Goal: Information Seeking & Learning: Learn about a topic

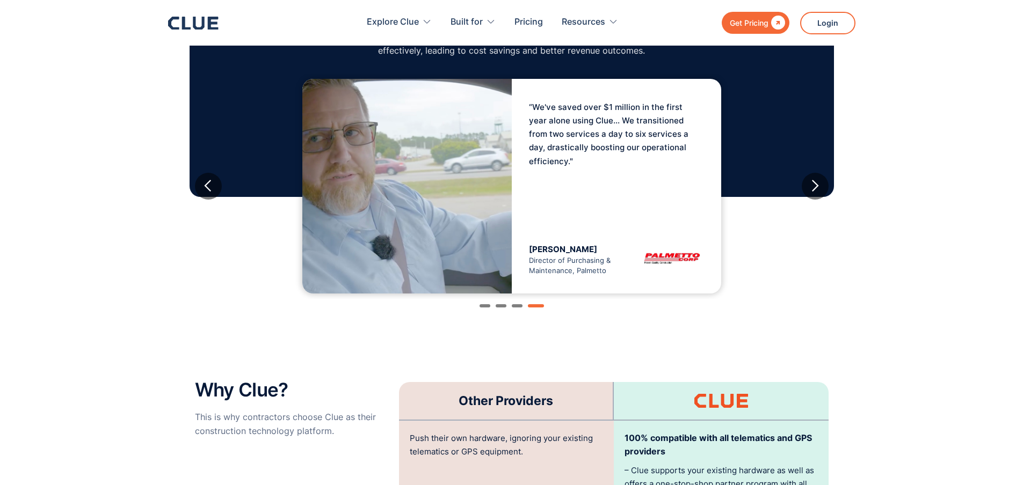
scroll to position [2255, 0]
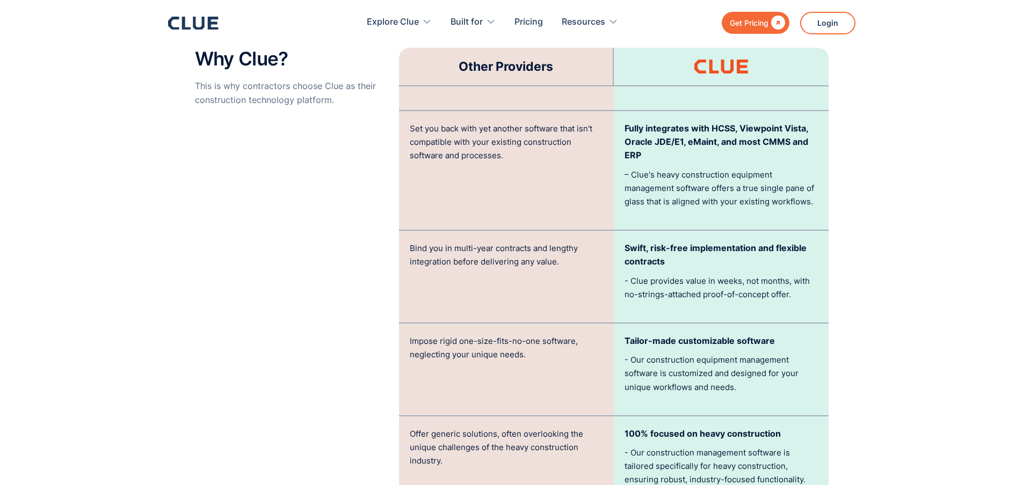
click at [581, 392] on div "Impose rigid one-size-fits-no-one software, neglecting your unique needs." at bounding box center [506, 370] width 215 height 92
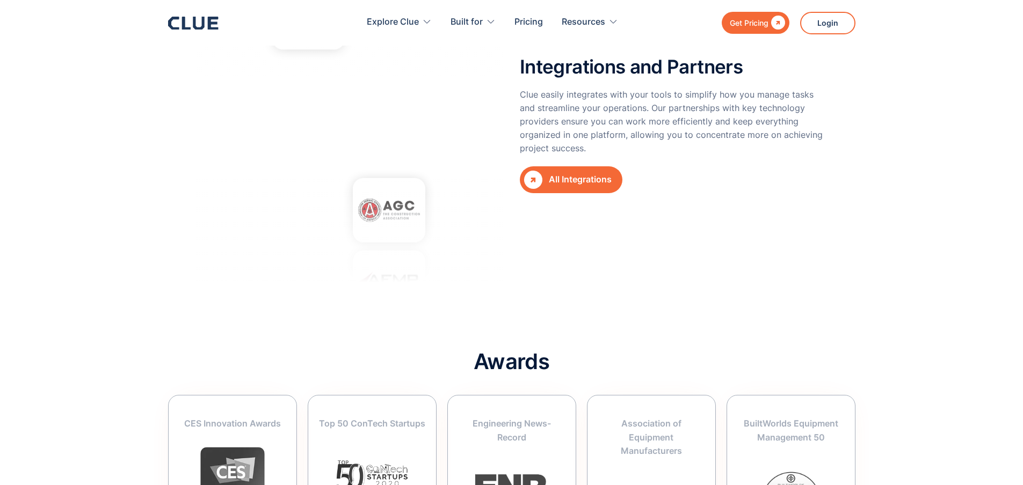
scroll to position [3974, 8]
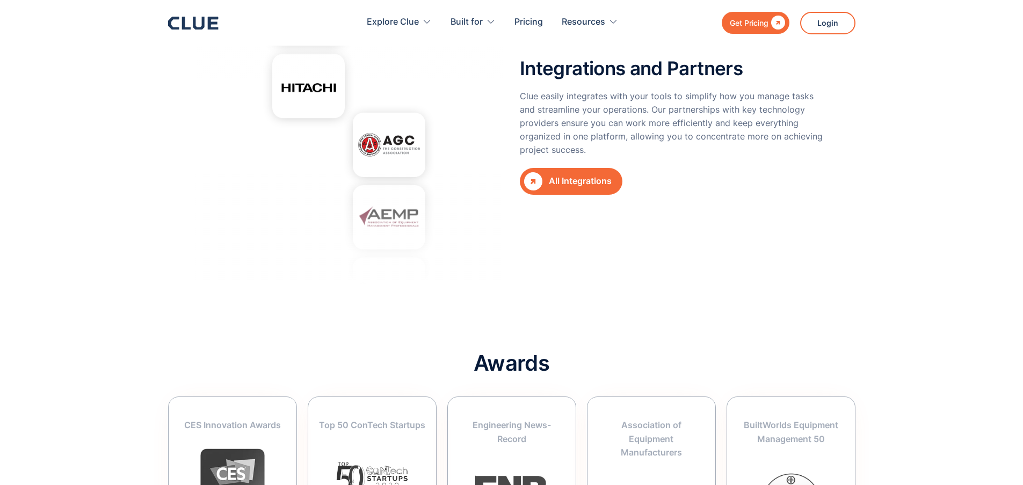
click at [561, 168] on link " All Integrations" at bounding box center [571, 181] width 103 height 27
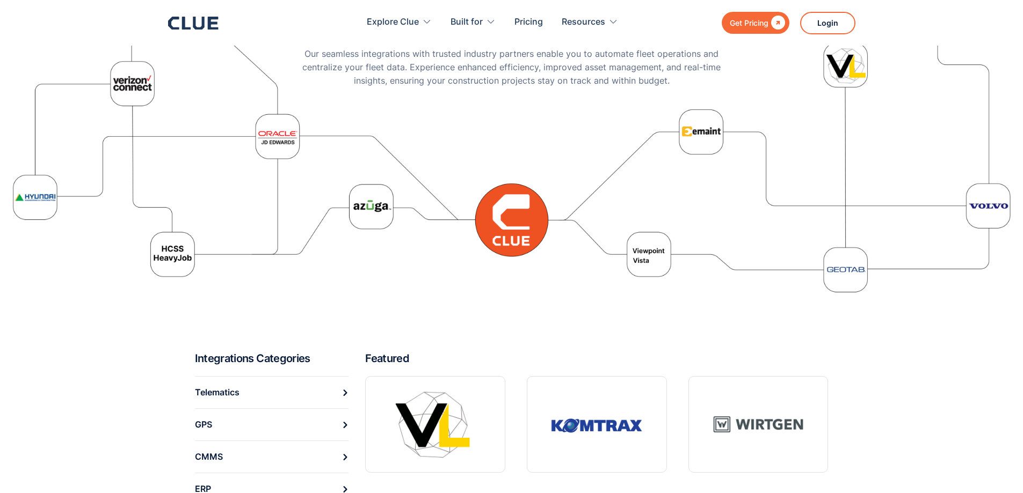
scroll to position [268, 0]
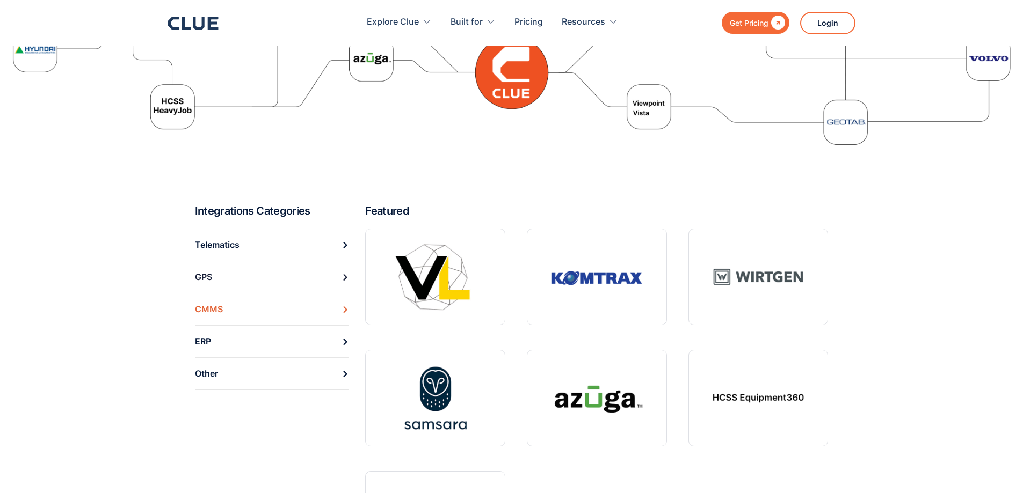
click at [215, 316] on div "CMMS" at bounding box center [209, 309] width 28 height 17
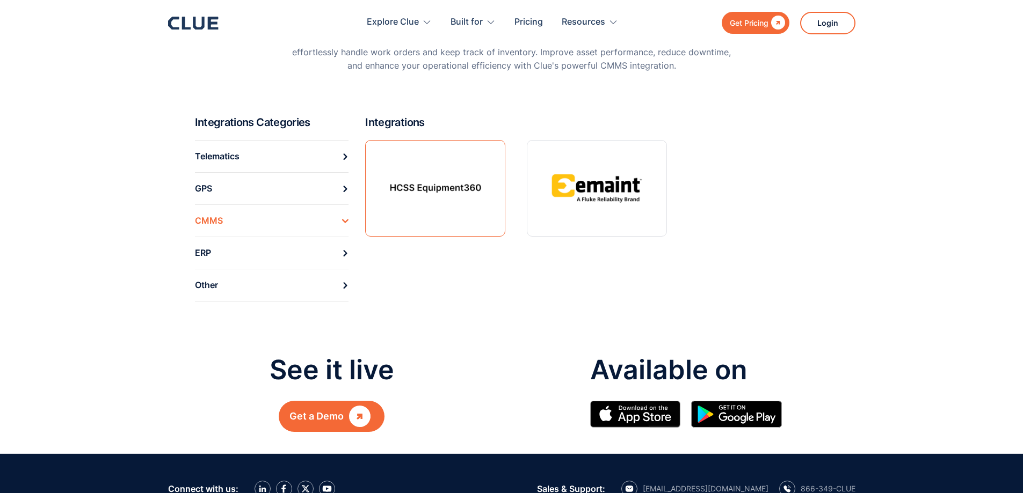
scroll to position [54, 0]
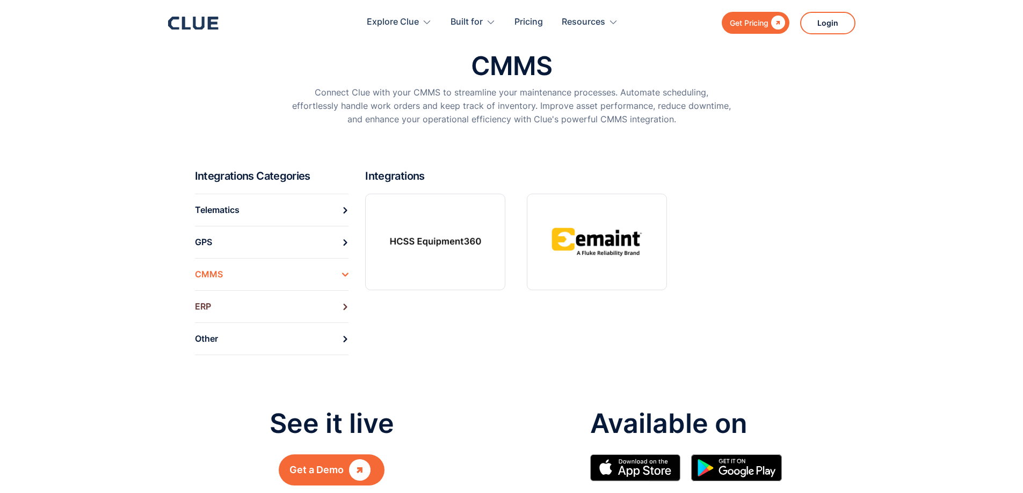
click at [246, 302] on link "ERP" at bounding box center [272, 307] width 154 height 32
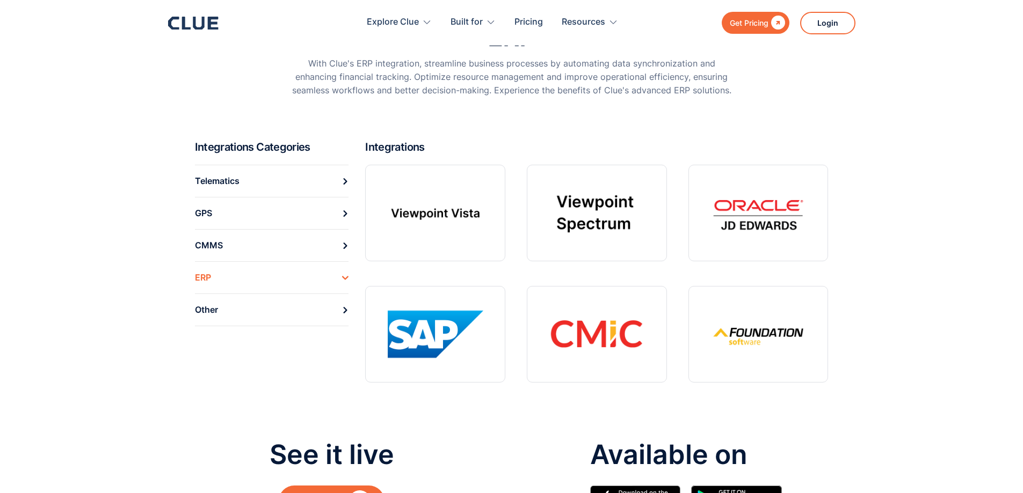
scroll to position [54, 0]
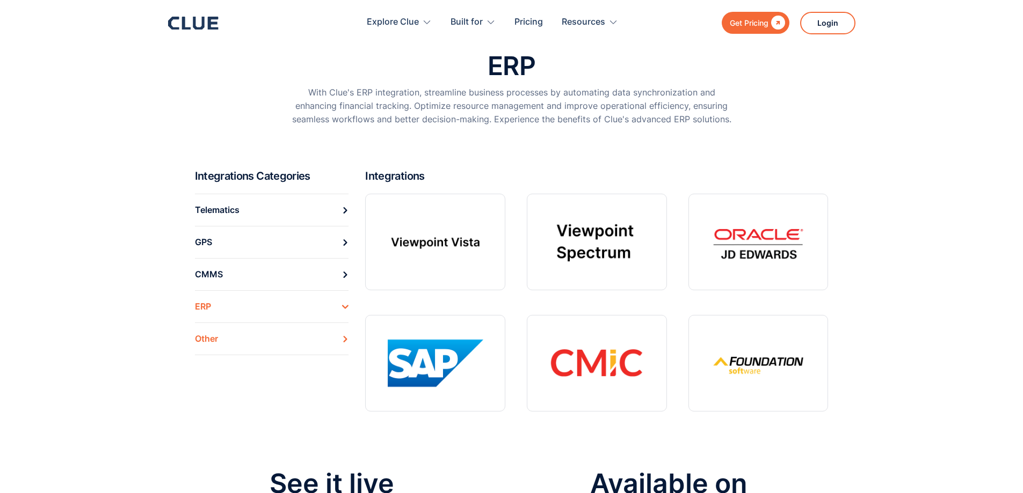
click at [275, 346] on link "Other" at bounding box center [272, 339] width 154 height 33
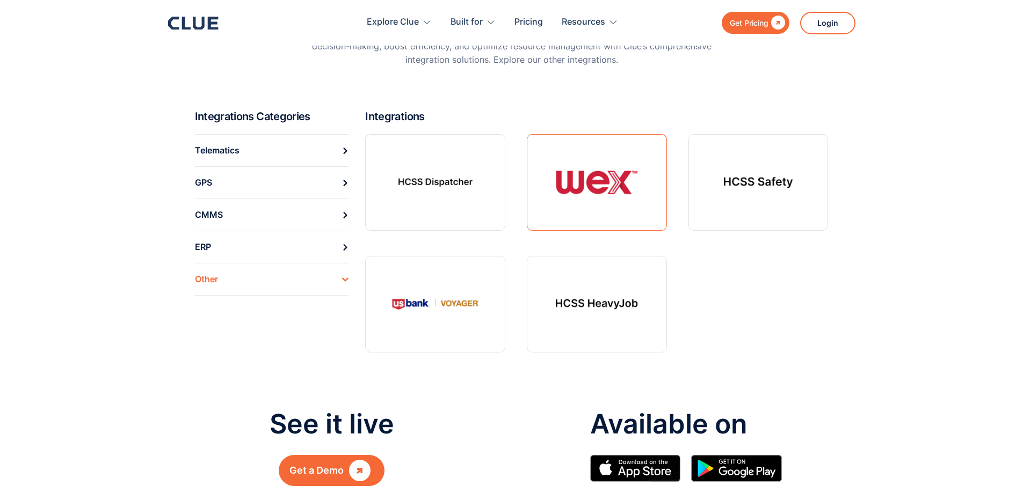
scroll to position [107, 0]
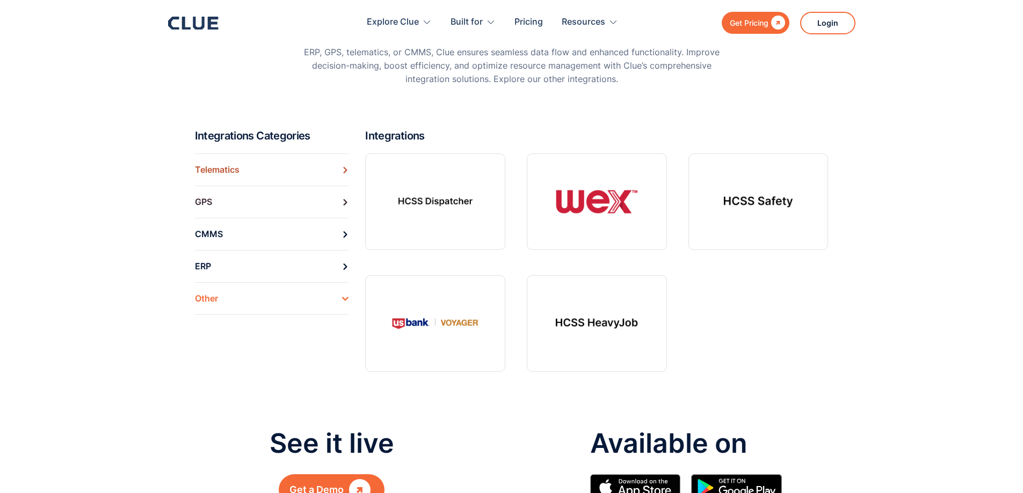
click at [219, 177] on div "Telematics" at bounding box center [217, 170] width 45 height 17
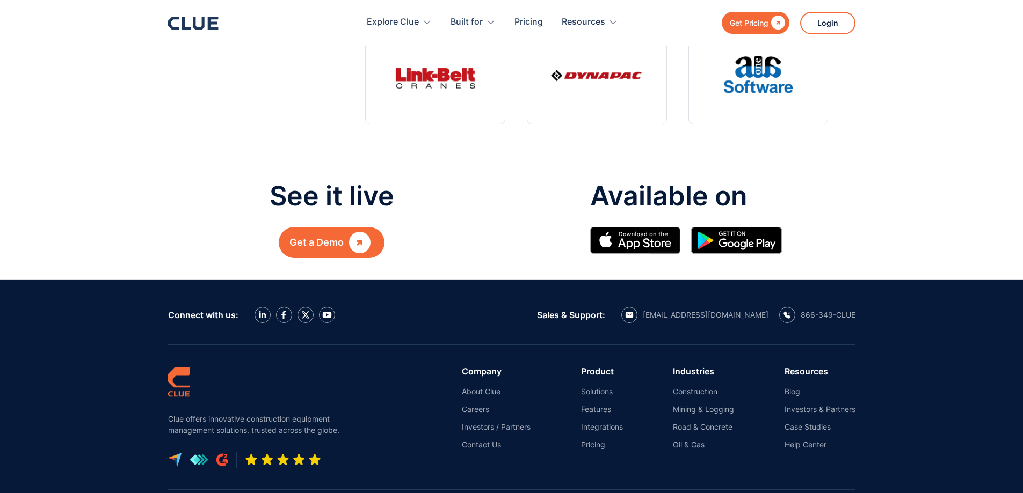
scroll to position [1074, 0]
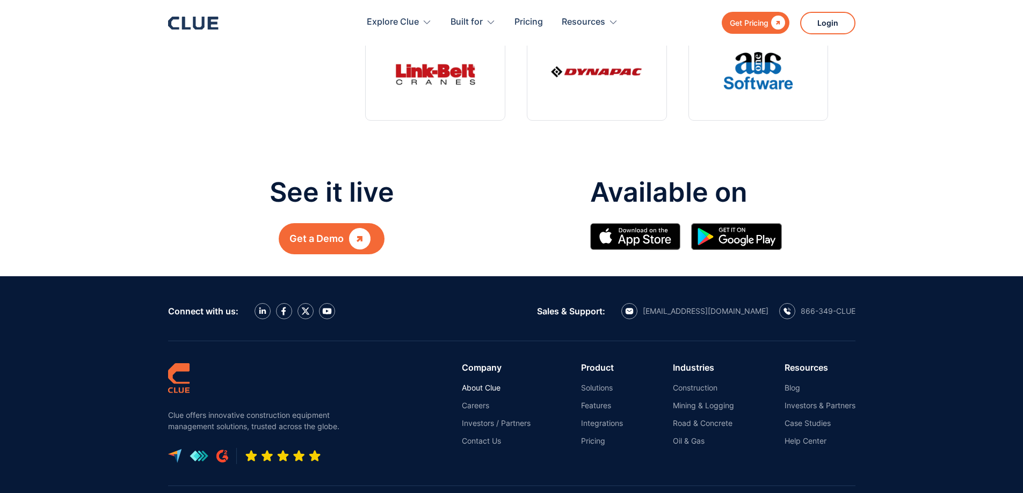
click at [467, 386] on link "About Clue" at bounding box center [496, 388] width 69 height 10
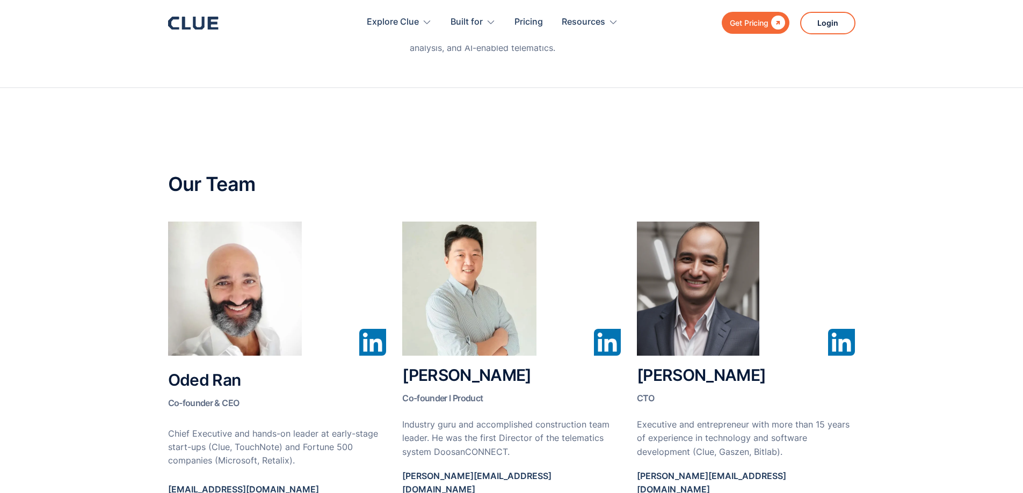
scroll to position [430, 0]
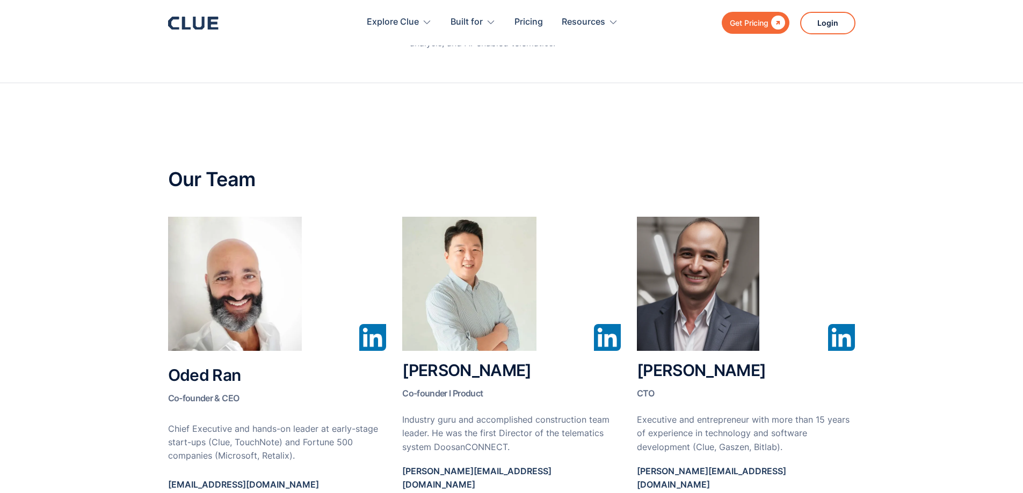
click at [374, 340] on img at bounding box center [372, 337] width 27 height 27
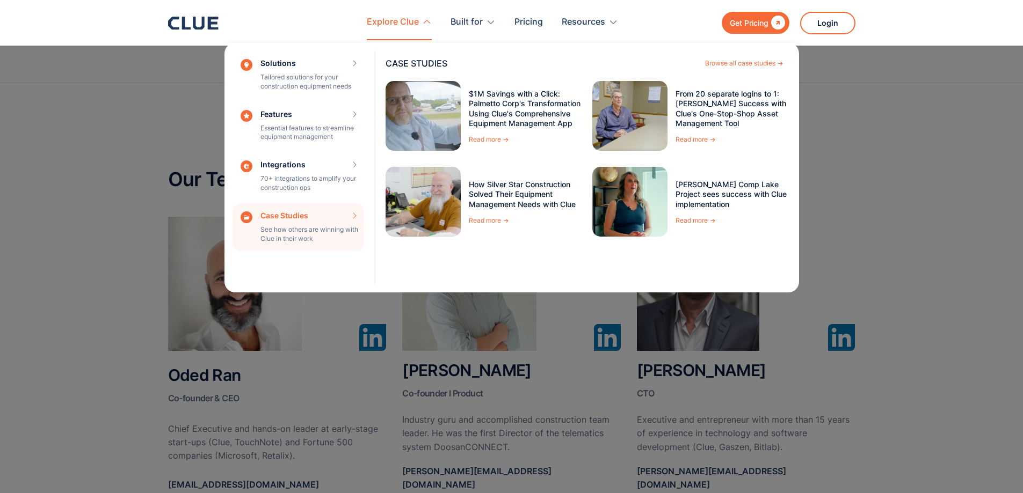
click at [300, 206] on div "Case Studies See how others are winning with Clue in their work CASE STUDIES Br…" at bounding box center [299, 228] width 132 height 48
click at [324, 231] on div "Case Studies See how others are winning with Clue in their work CASE STUDIES Br…" at bounding box center [299, 228] width 132 height 48
click at [289, 227] on div "Case Studies See how others are winning with Clue in their work CASE STUDIES Br…" at bounding box center [299, 228] width 132 height 48
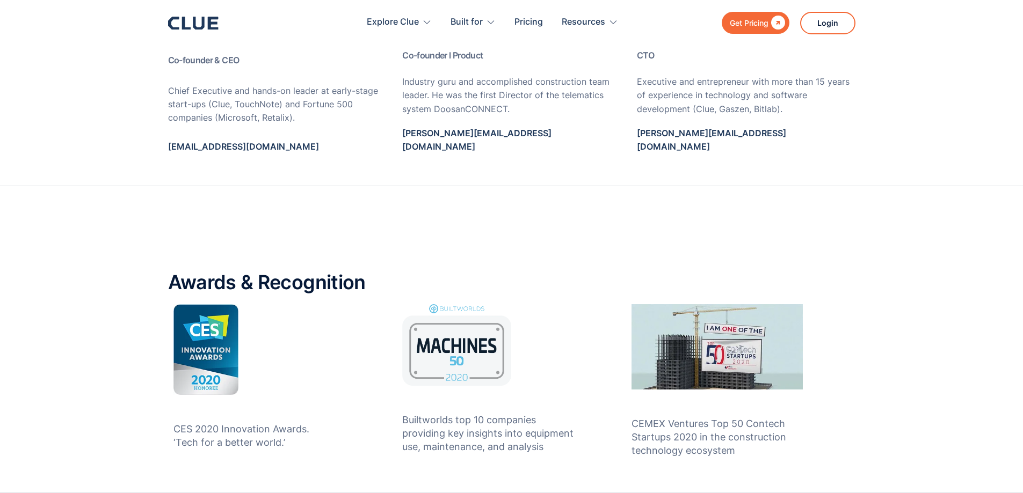
scroll to position [1290, 0]
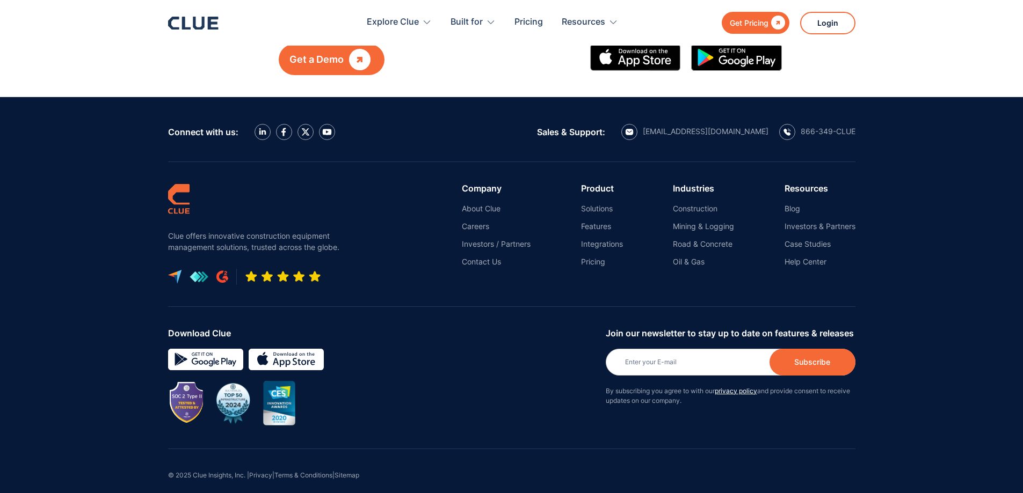
click at [805, 205] on ul "Blog Investors & Partners Case Studies Help Center" at bounding box center [820, 235] width 71 height 63
click at [805, 206] on ul "Blog Investors & Partners Case Studies Help Center" at bounding box center [820, 235] width 71 height 63
click at [806, 222] on link "Investors & Partners" at bounding box center [820, 227] width 71 height 10
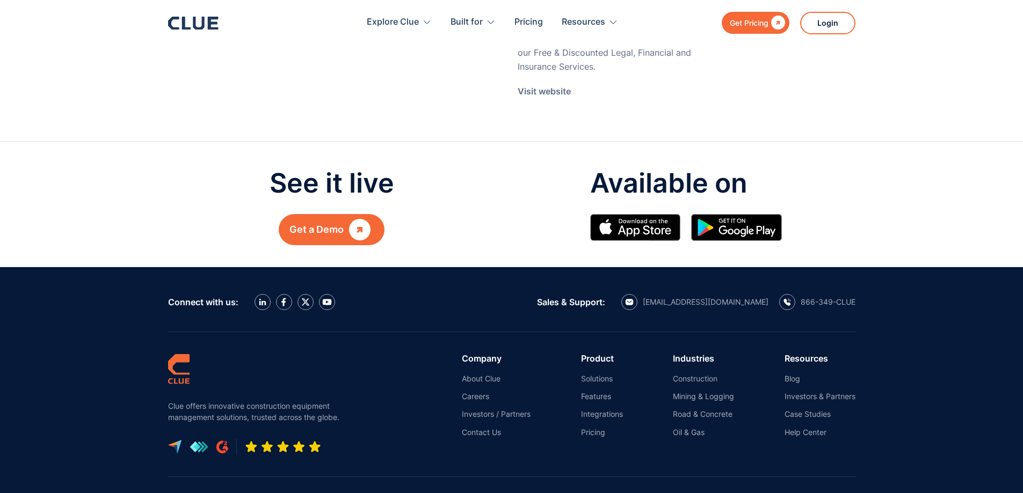
scroll to position [2255, 0]
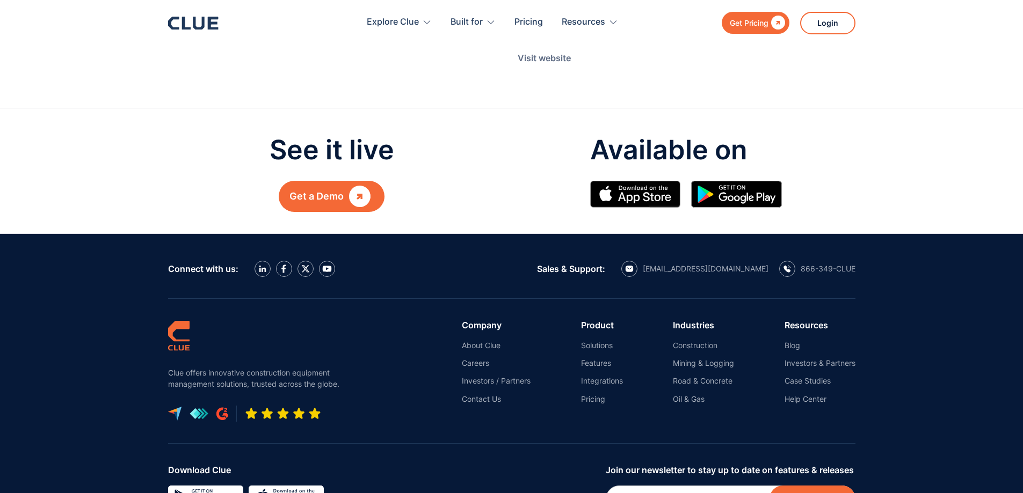
click at [799, 340] on div "Resources Blog Investors & Partners Case Studies Help Center" at bounding box center [820, 363] width 71 height 84
click at [796, 344] on link "Blog" at bounding box center [820, 346] width 71 height 10
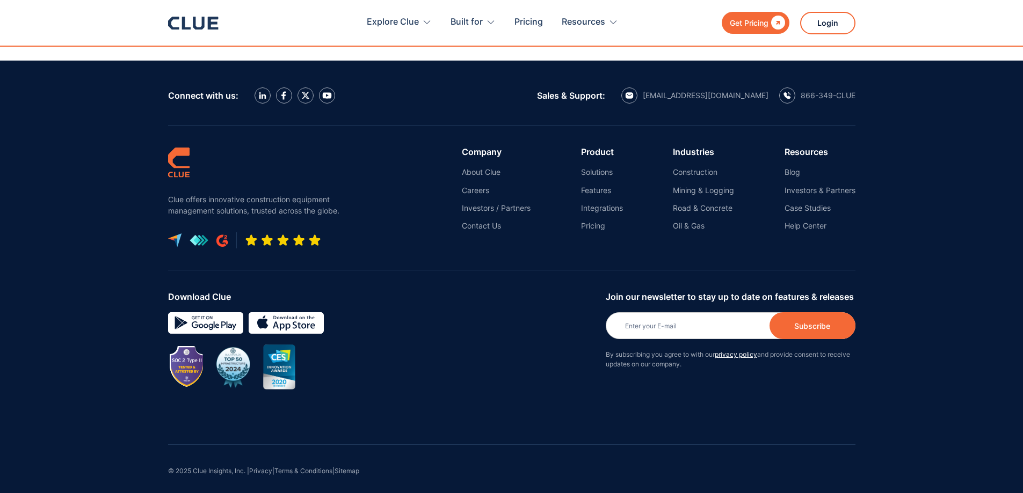
scroll to position [3390, 0]
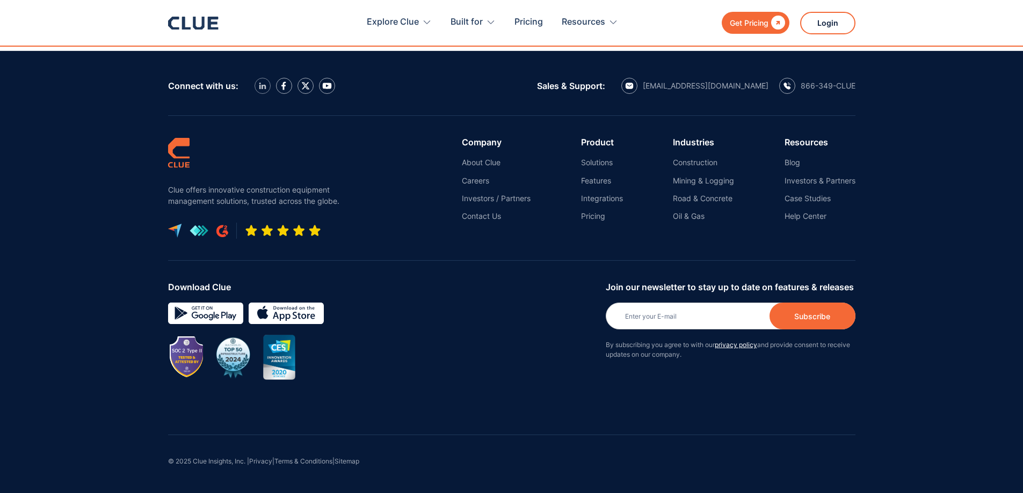
click at [267, 92] on link at bounding box center [263, 86] width 16 height 16
